Goal: Complete application form: Complete application form

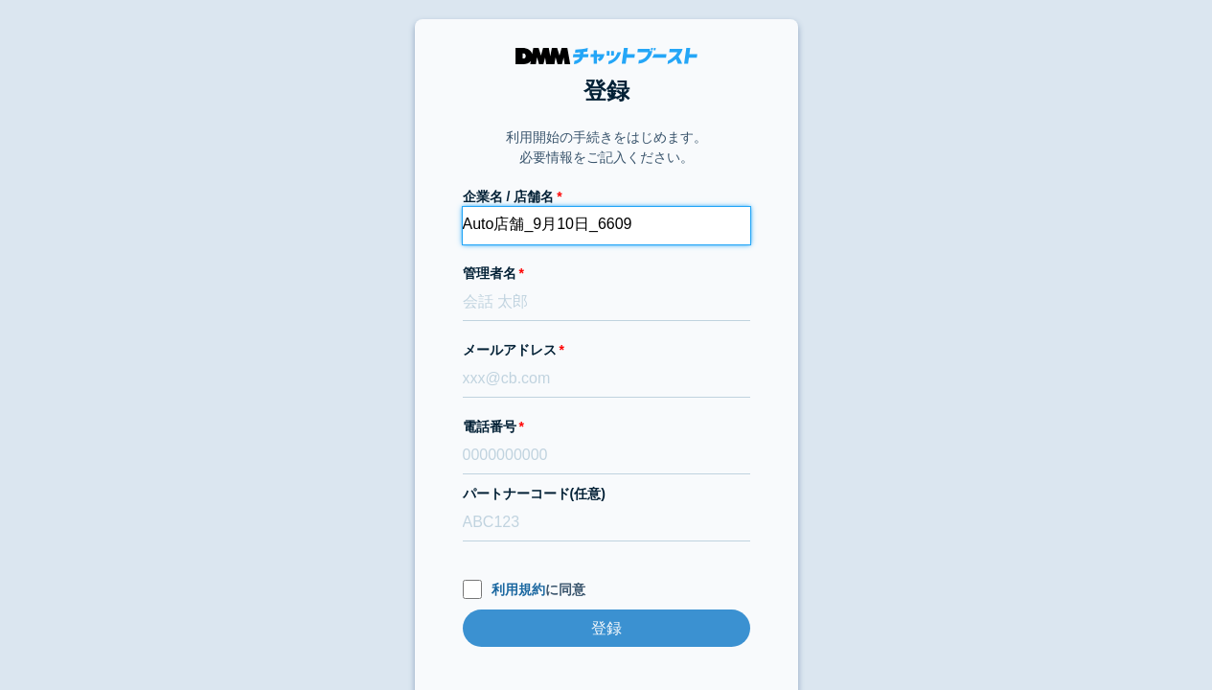
type input "Auto店舗_9月10日_6609"
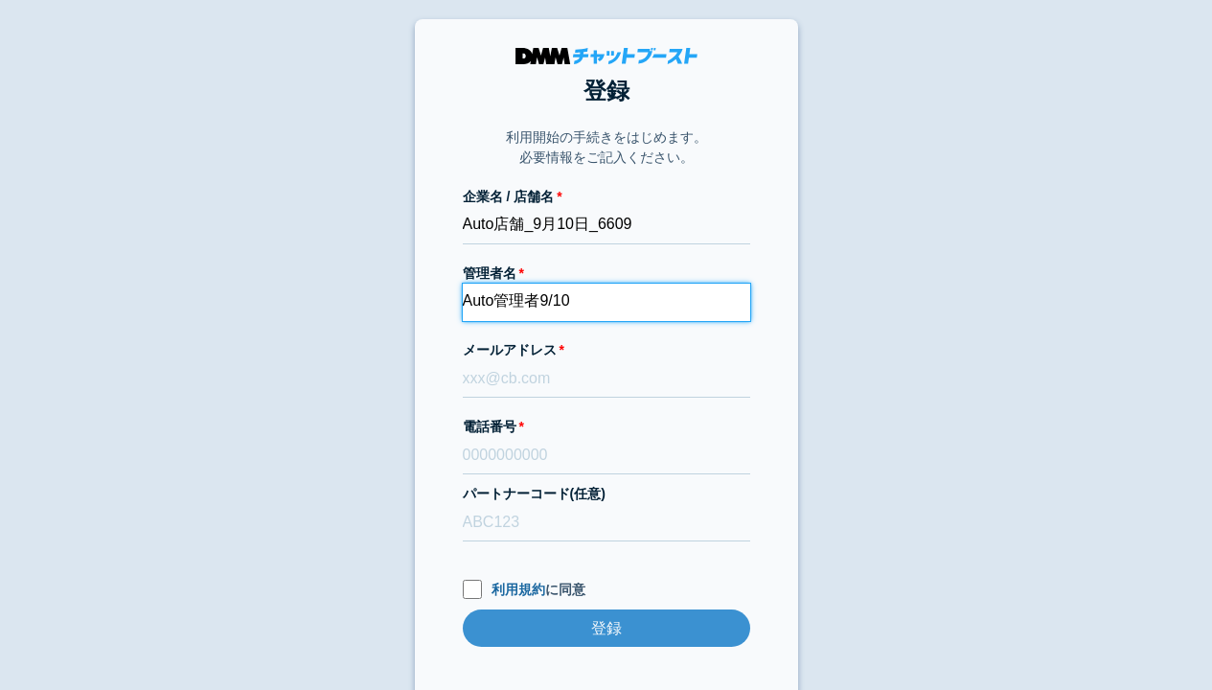
type input "Auto管理者9/10"
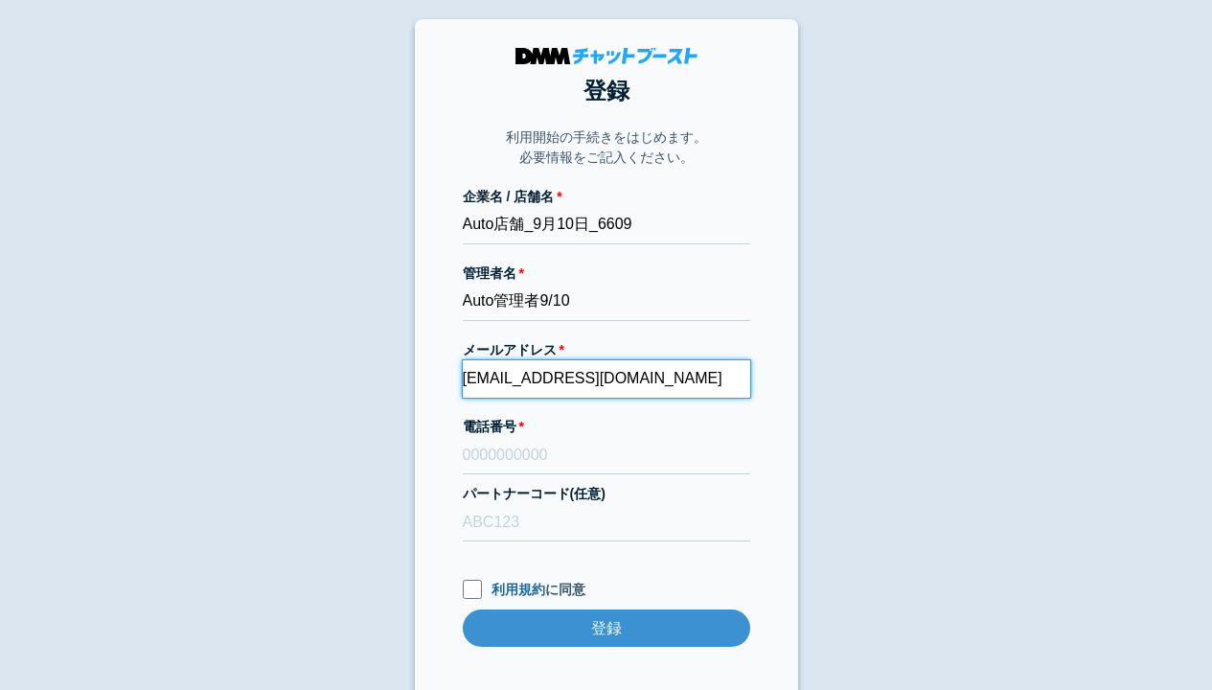
type input "[EMAIL_ADDRESS][DOMAIN_NAME]"
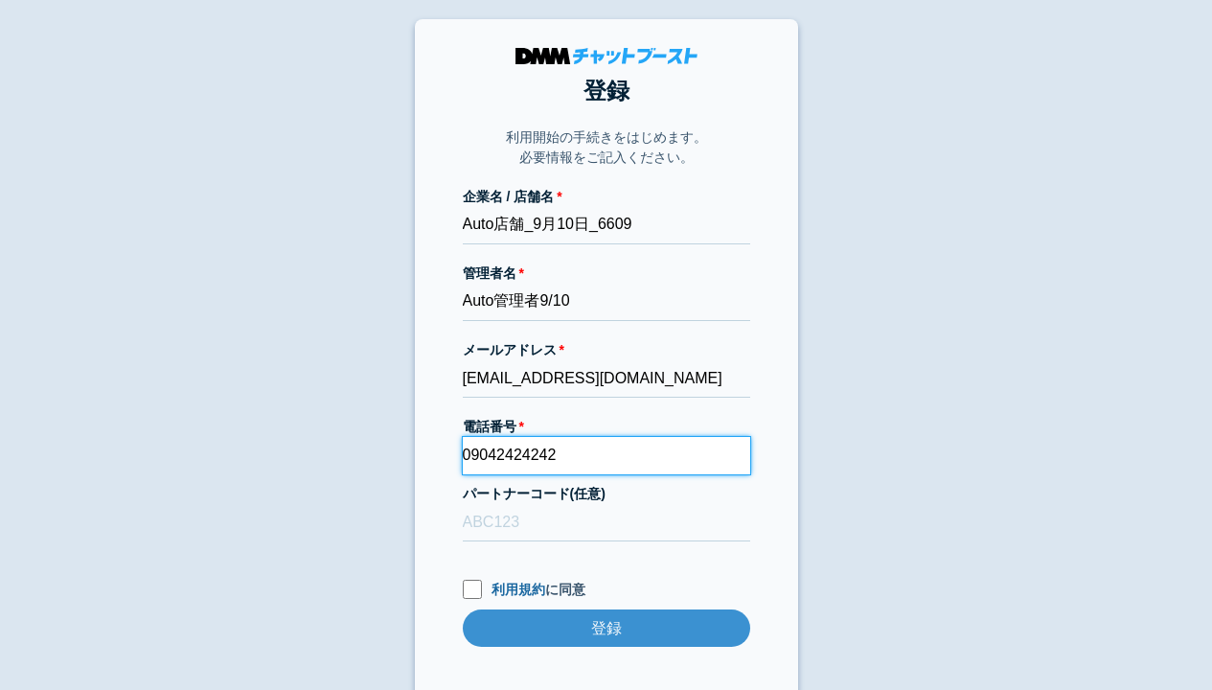
type input "09042424242"
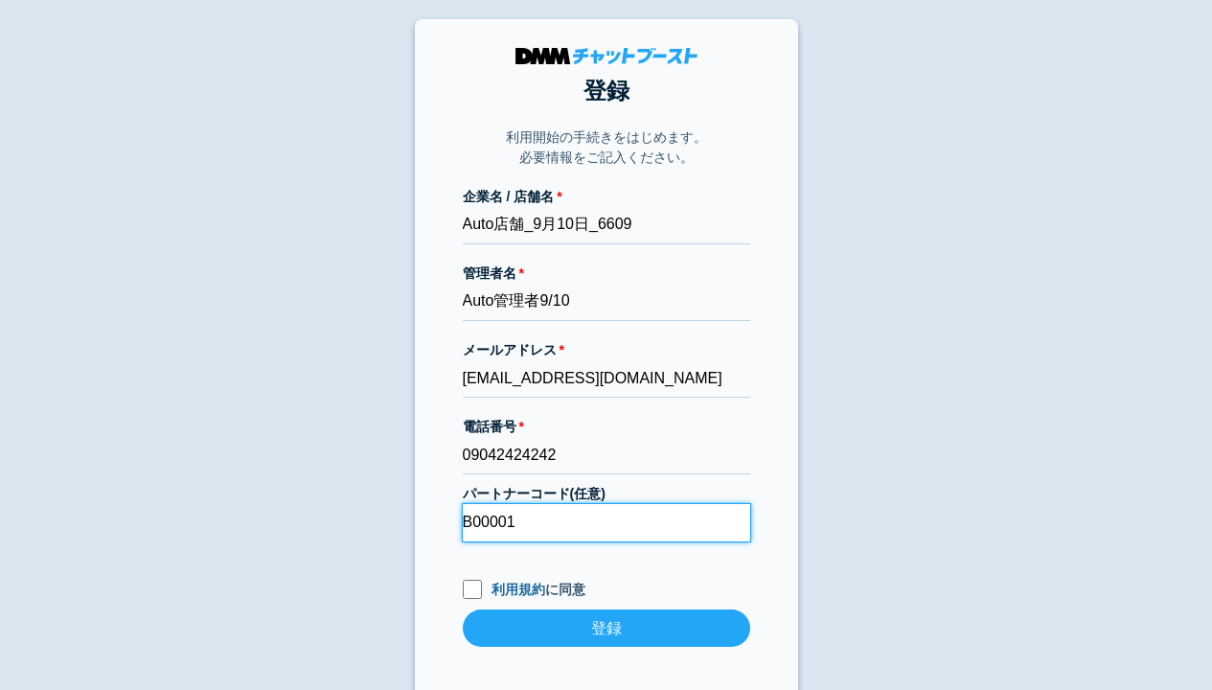
type input "B00001"
click at [471, 588] on input "利用規約 に同意" at bounding box center [472, 589] width 19 height 19
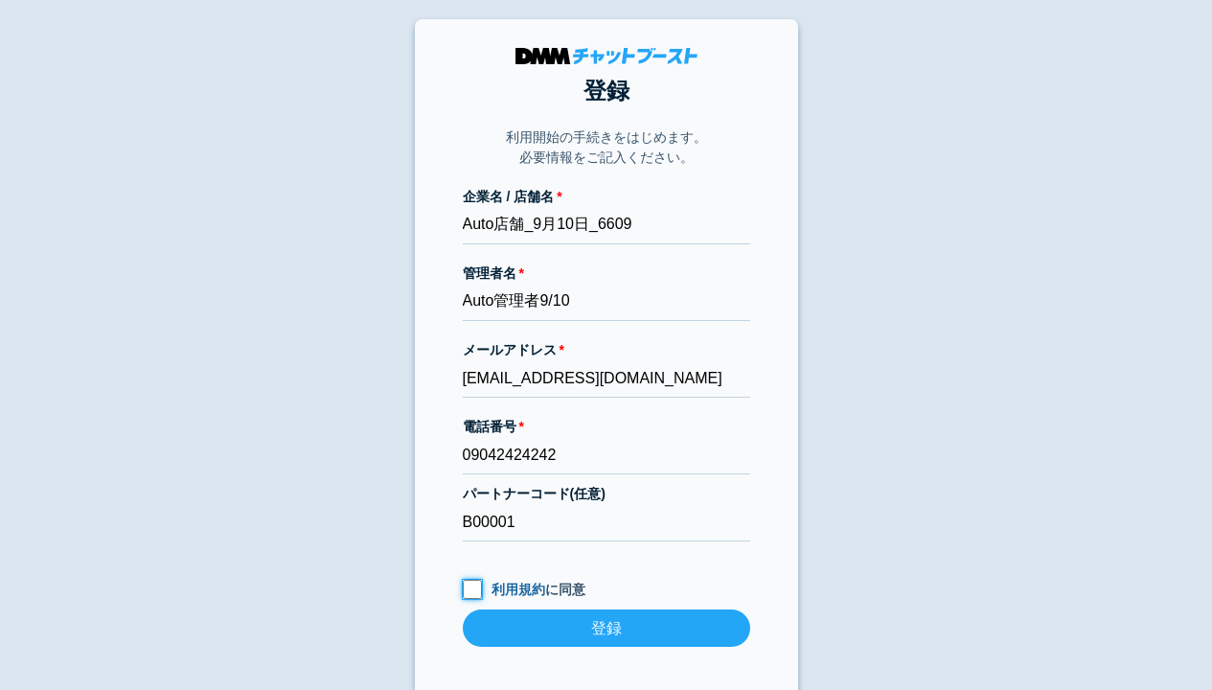
checkbox input "true"
click at [606, 628] on input "登録" at bounding box center [606, 627] width 287 height 37
